Goal: Transaction & Acquisition: Book appointment/travel/reservation

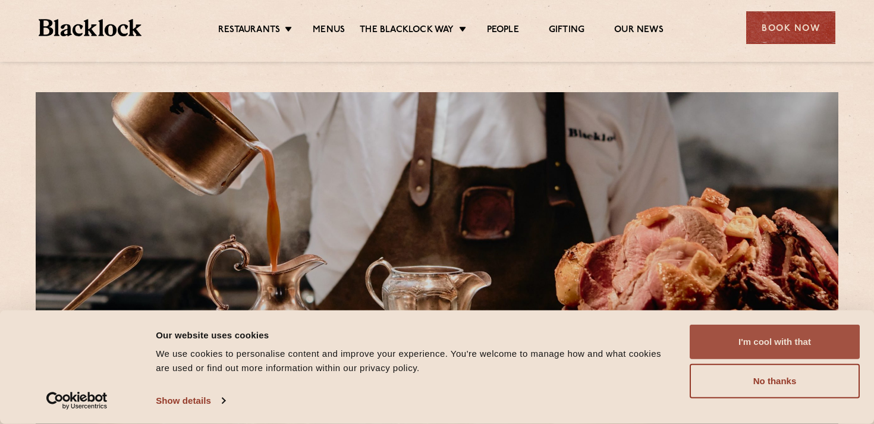
click at [758, 344] on button "I'm cool with that" at bounding box center [775, 342] width 170 height 34
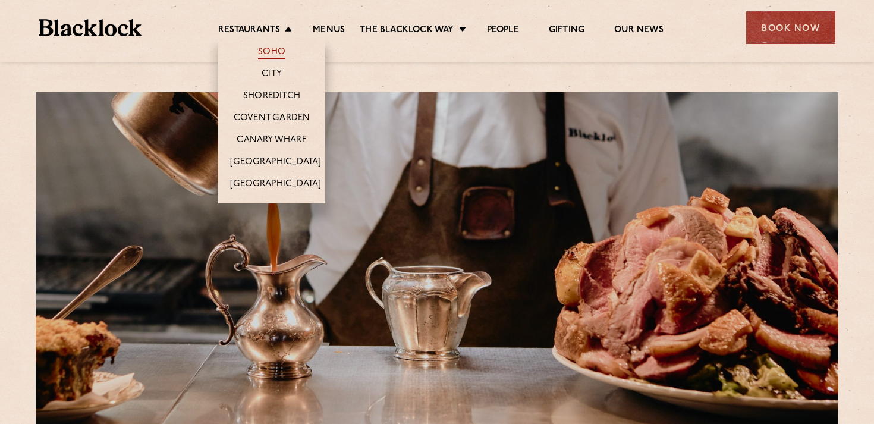
click at [267, 54] on link "Soho" at bounding box center [271, 52] width 27 height 13
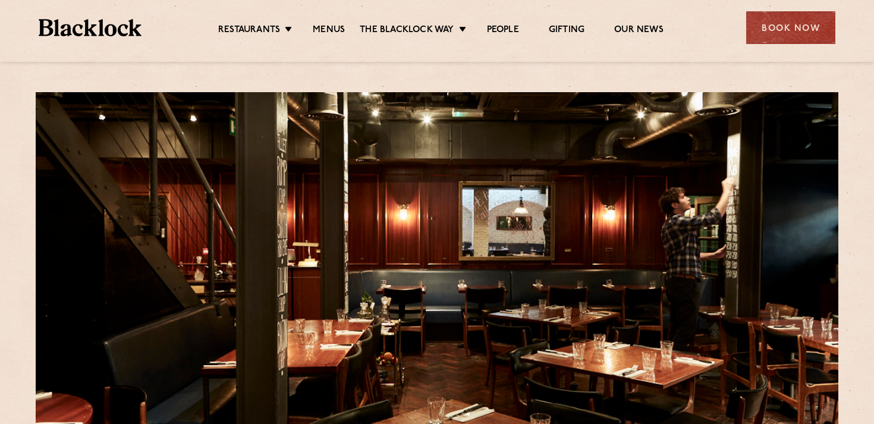
scroll to position [142, 0]
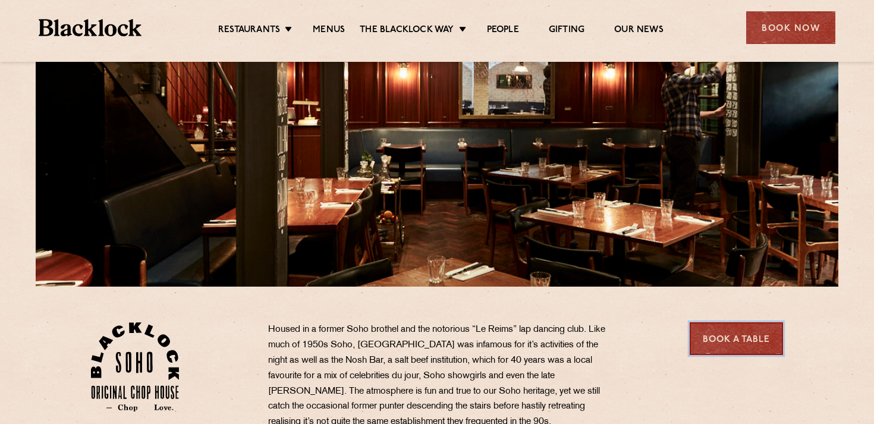
click at [730, 337] on link "Book a Table" at bounding box center [736, 338] width 93 height 33
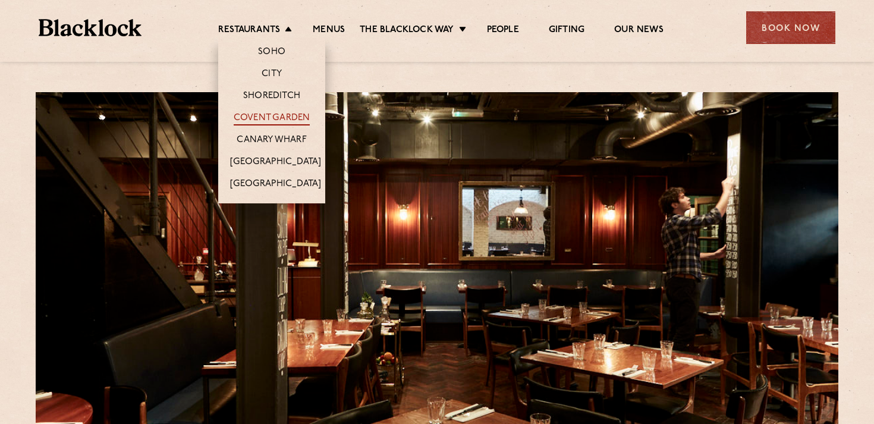
click at [277, 117] on link "Covent Garden" at bounding box center [272, 118] width 77 height 13
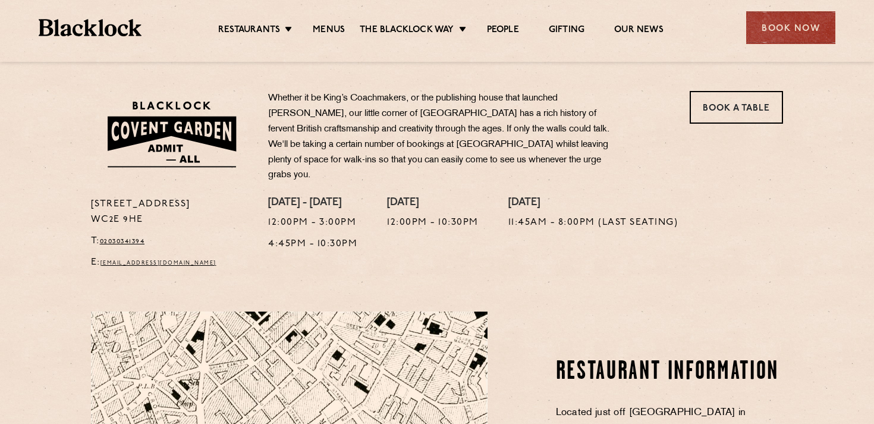
scroll to position [371, 0]
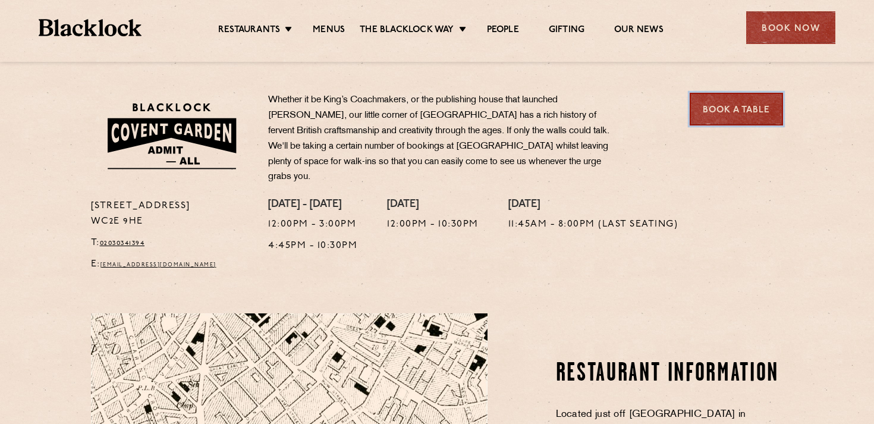
click at [750, 101] on link "Book a Table" at bounding box center [736, 109] width 93 height 33
